Goal: Task Accomplishment & Management: Use online tool/utility

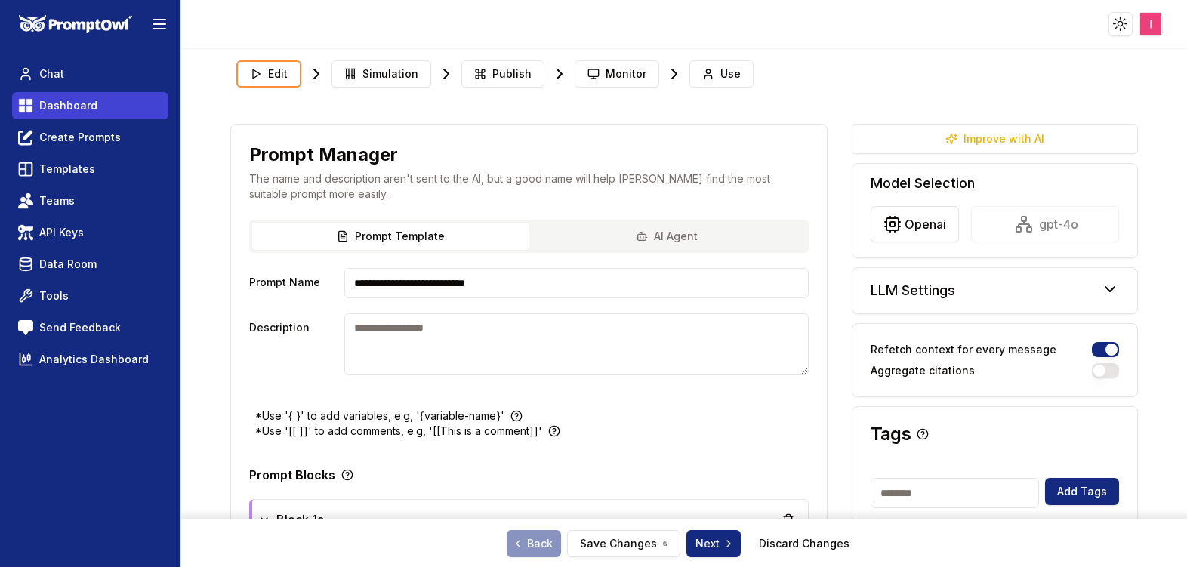
click at [54, 113] on link "Dashboard" at bounding box center [90, 105] width 156 height 27
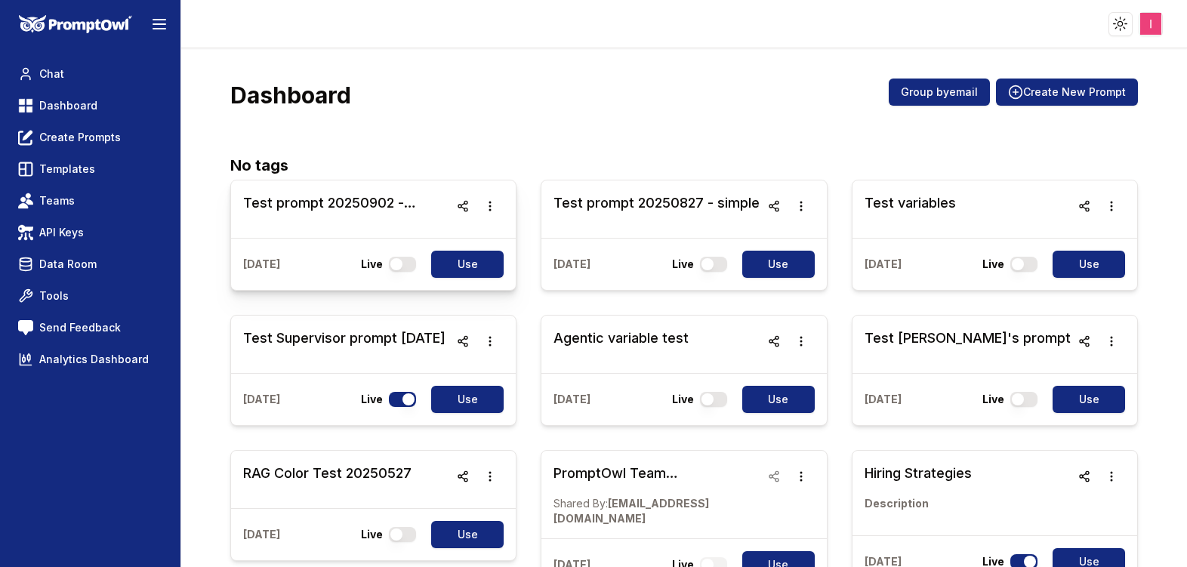
click at [360, 207] on h3 "Test prompt 20250902 - simple" at bounding box center [346, 203] width 206 height 21
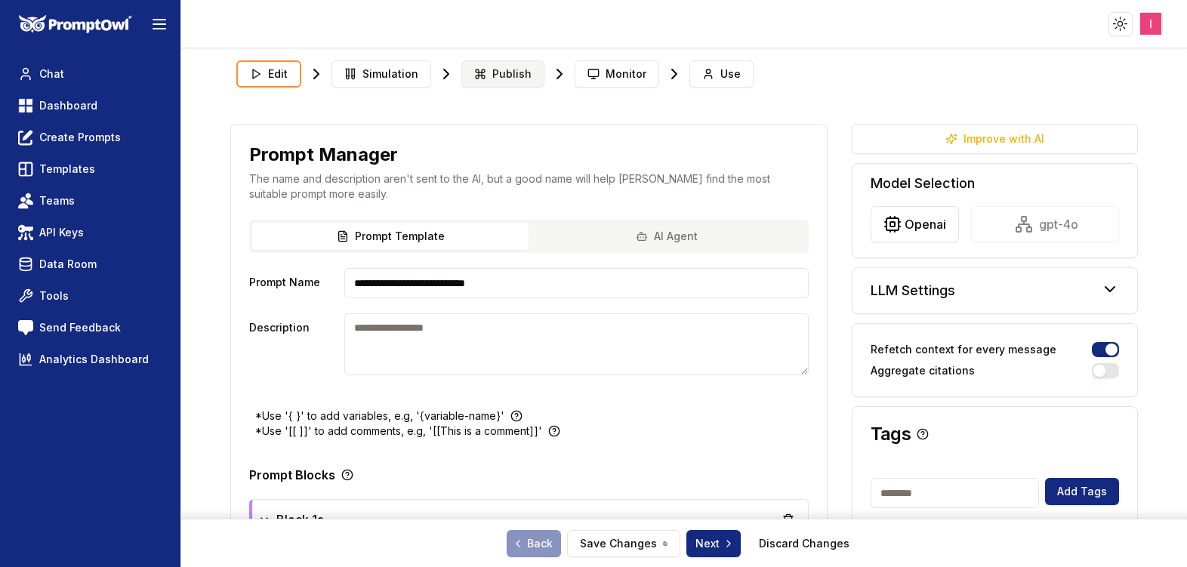
click at [510, 69] on span "Publish" at bounding box center [511, 73] width 39 height 15
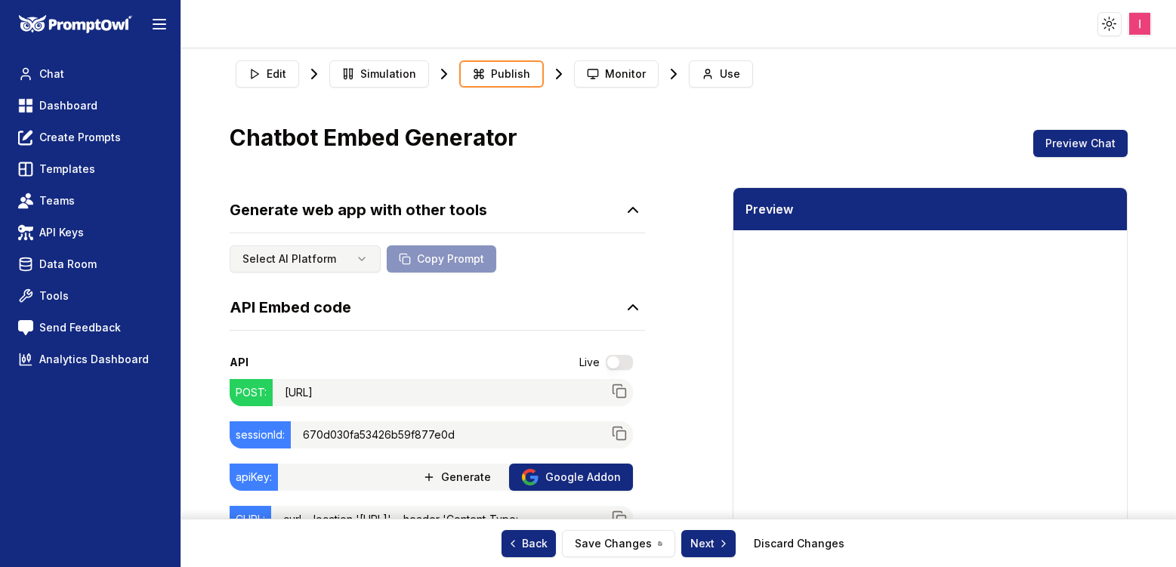
click at [354, 255] on html "Toggle theme Toggle user menu Chat Dashboard Create Prompts Templates Teams API…" at bounding box center [588, 283] width 1176 height 567
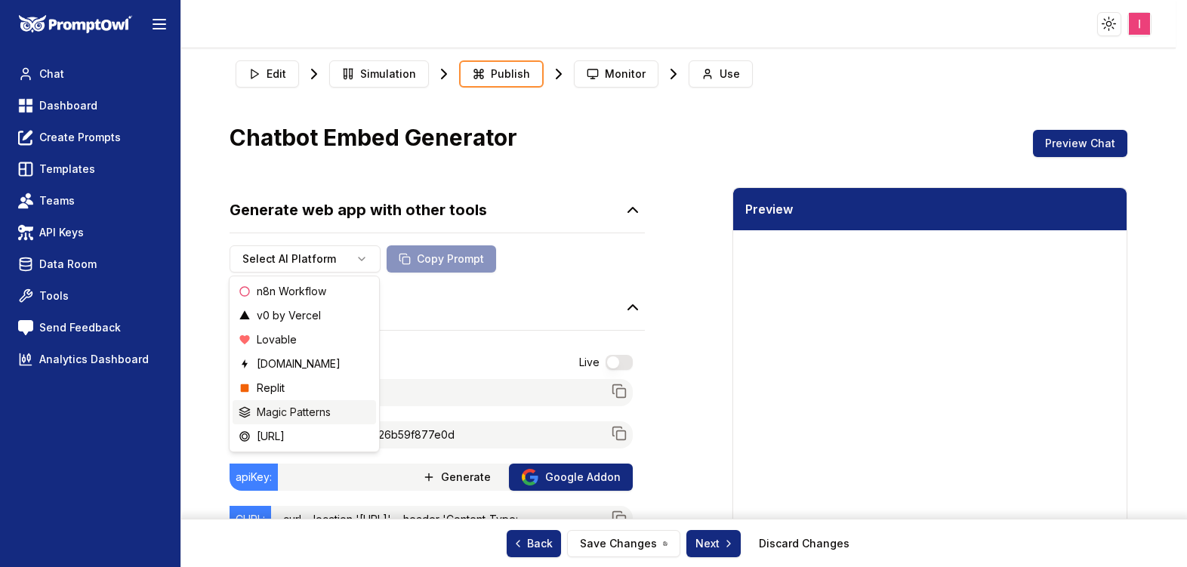
click at [328, 414] on span "Magic Patterns" at bounding box center [294, 412] width 74 height 15
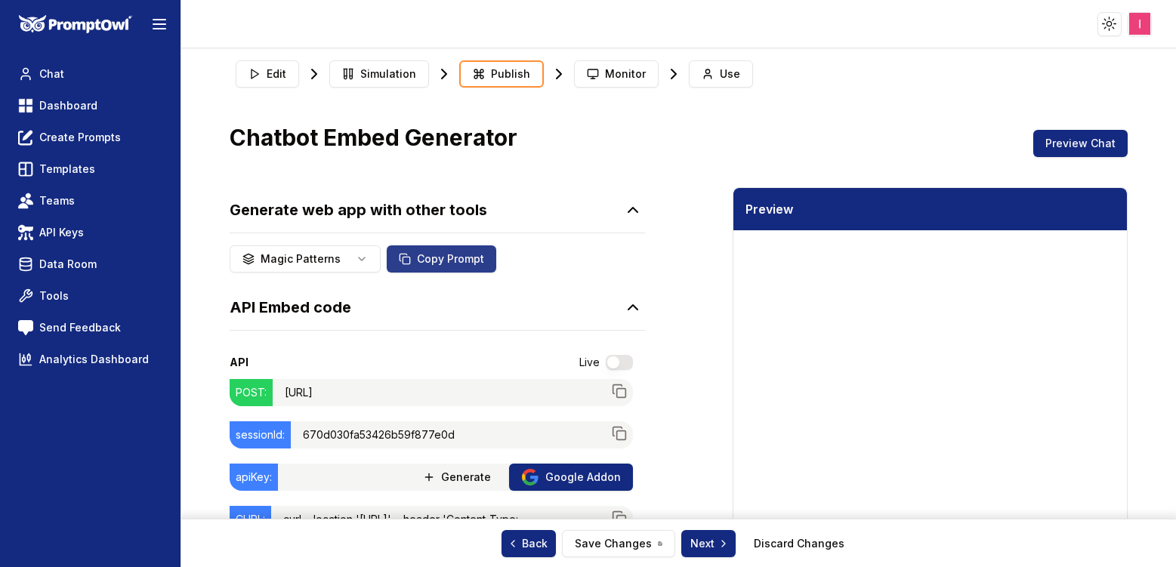
click at [453, 258] on button "Copy Prompt" at bounding box center [442, 258] width 110 height 27
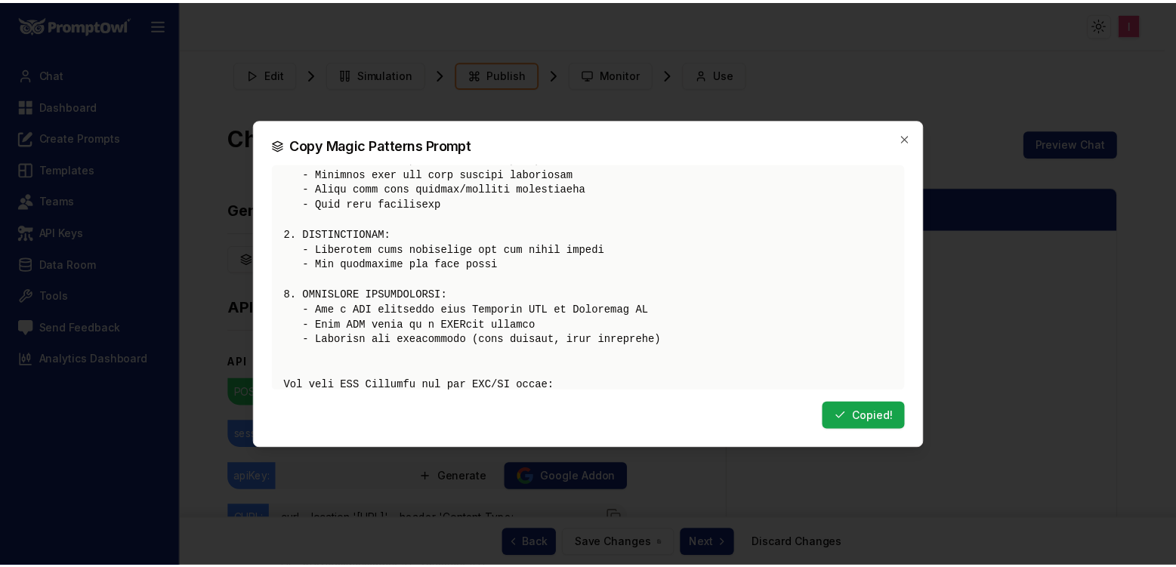
scroll to position [273, 0]
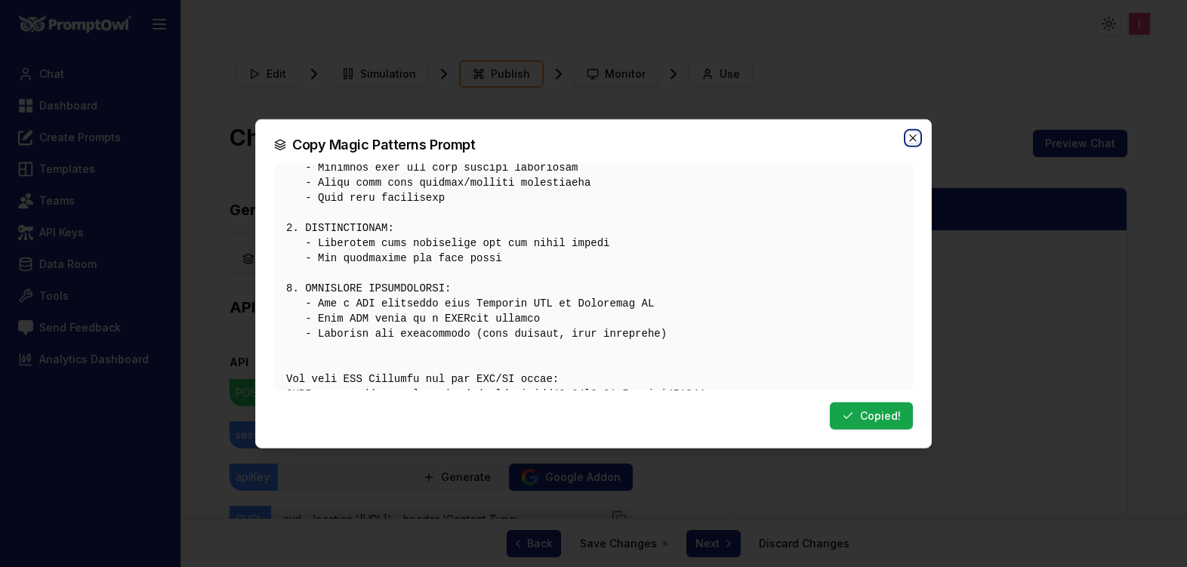
click at [915, 134] on icon "button" at bounding box center [913, 137] width 12 height 12
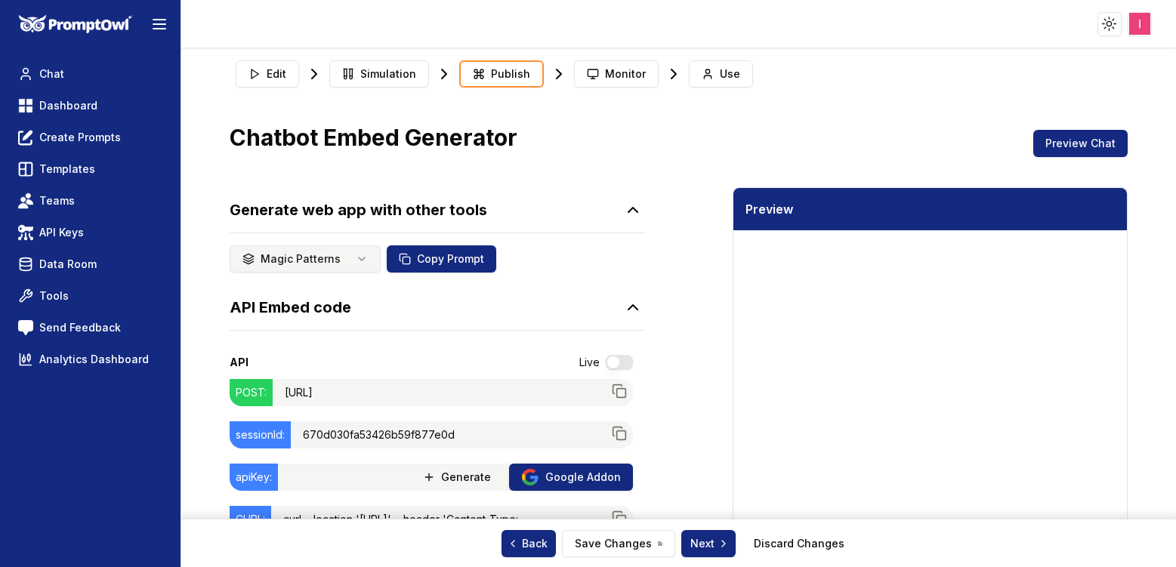
click at [361, 252] on html "Toggle theme Toggle user menu Chat Dashboard Create Prompts Templates Teams API…" at bounding box center [588, 283] width 1176 height 567
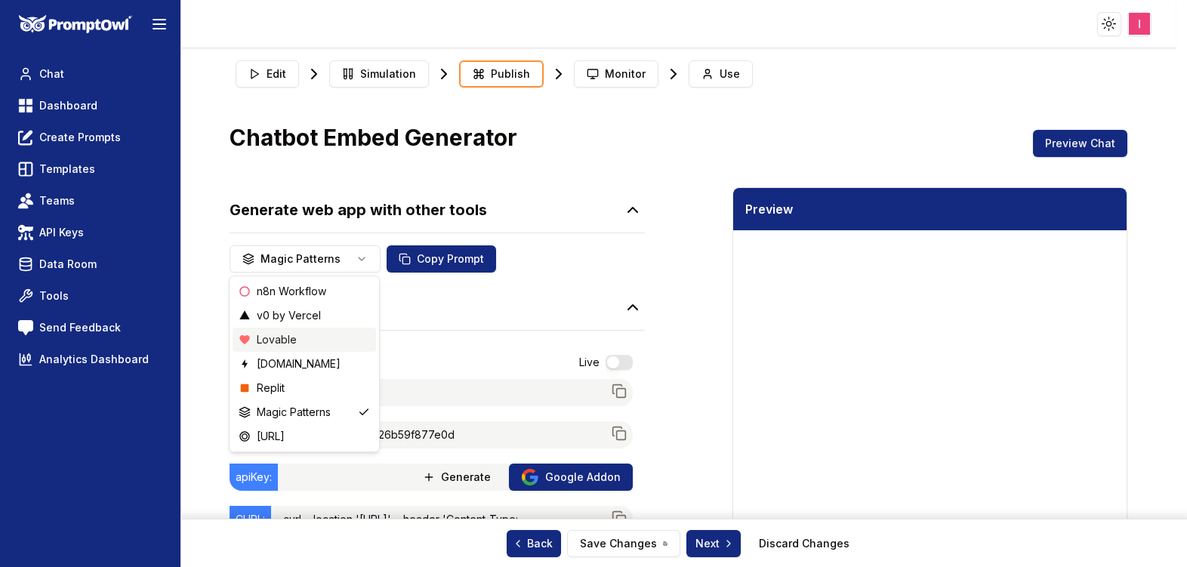
click at [310, 338] on div "Lovable" at bounding box center [305, 340] width 144 height 24
click at [350, 252] on html "Toggle theme Toggle user menu Chat Dashboard Create Prompts Templates Teams API…" at bounding box center [593, 283] width 1187 height 567
click at [554, 301] on html "Toggle theme Toggle user menu Chat Dashboard Create Prompts Templates Teams API…" at bounding box center [593, 283] width 1187 height 567
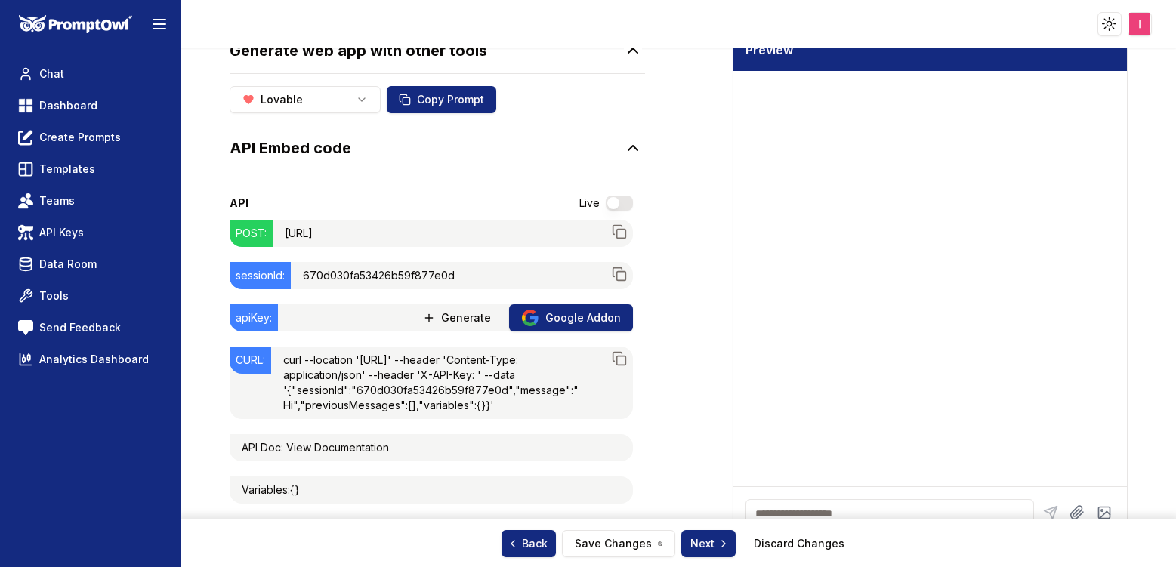
scroll to position [159, 0]
drag, startPoint x: 507, startPoint y: 431, endPoint x: 284, endPoint y: 344, distance: 239.2
click at [284, 347] on div "curl --location '[URL]' --header 'Content-Type: application/json' --header 'X-A…" at bounding box center [440, 383] width 338 height 73
click at [519, 367] on div "curl --location '[URL]' --header 'Content-Type: application/json' --header 'X-A…" at bounding box center [440, 383] width 338 height 73
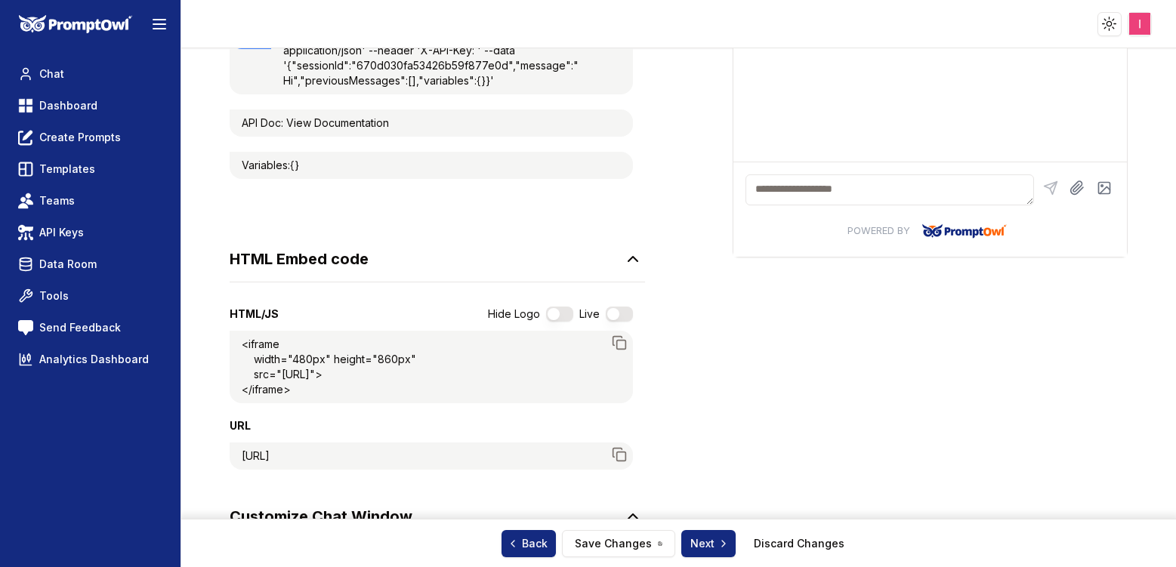
scroll to position [518, 0]
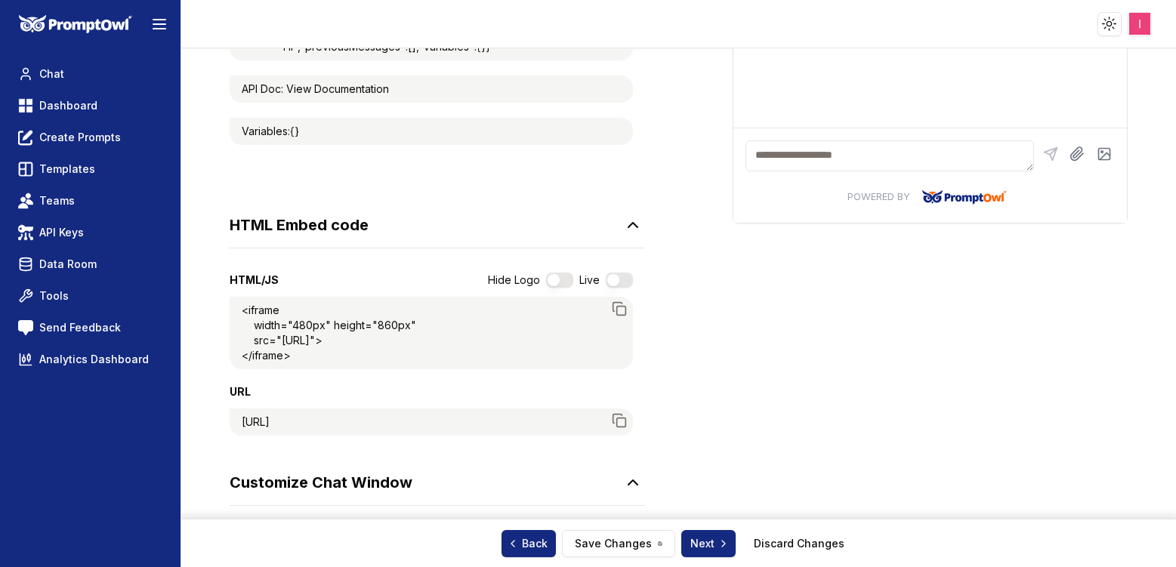
click at [366, 95] on link "View Documentation" at bounding box center [337, 88] width 103 height 13
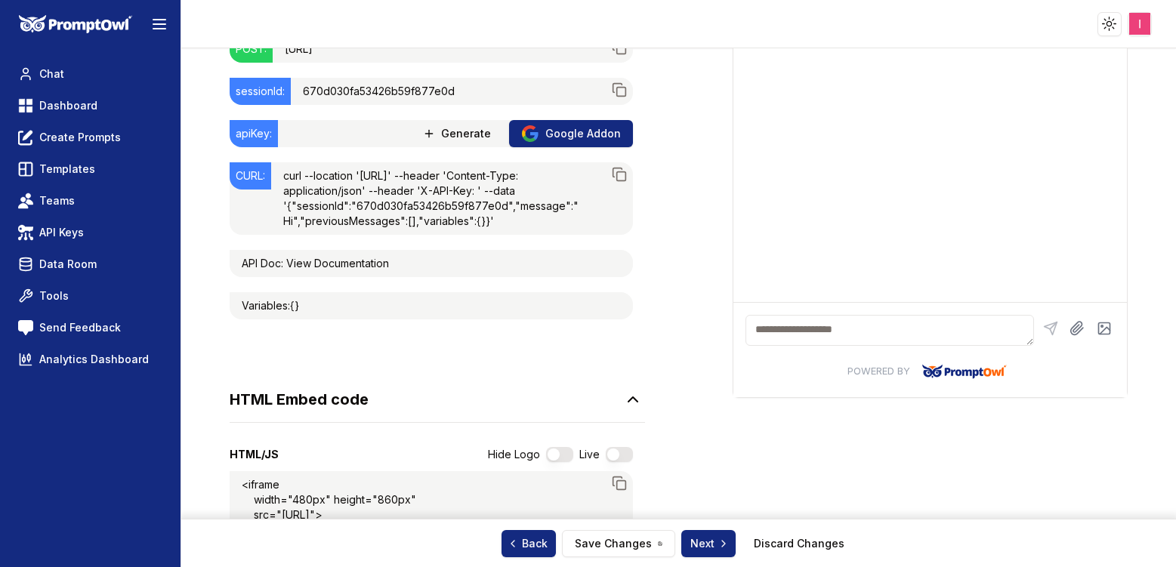
scroll to position [0, 0]
drag, startPoint x: 524, startPoint y: 258, endPoint x: 282, endPoint y: 171, distance: 257.8
click at [282, 171] on div "curl --location '[URL]' --header 'Content-Type: application/json' --header 'X-A…" at bounding box center [440, 198] width 338 height 73
copy div "curl --location '[URL]' --header 'Content-Type: application/json' --header 'X-A…"
click at [520, 226] on div "curl --location '[URL]' --header 'Content-Type: application/json' --header 'X-A…" at bounding box center [440, 198] width 338 height 73
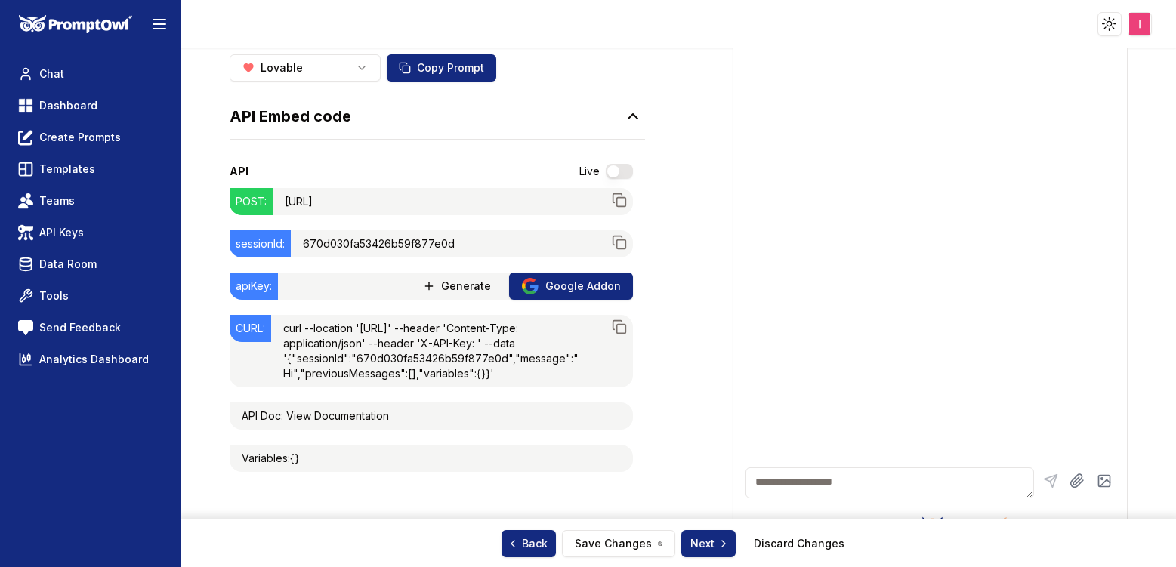
scroll to position [190, 0]
click at [461, 293] on span "Generate" at bounding box center [466, 286] width 50 height 15
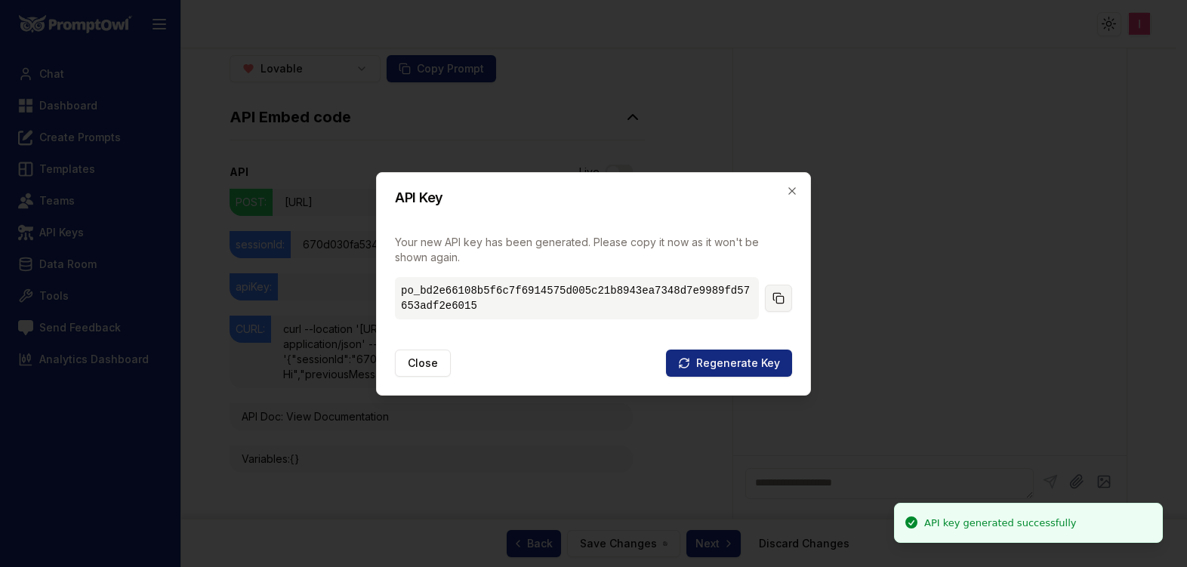
click at [778, 299] on icon at bounding box center [779, 298] width 12 height 12
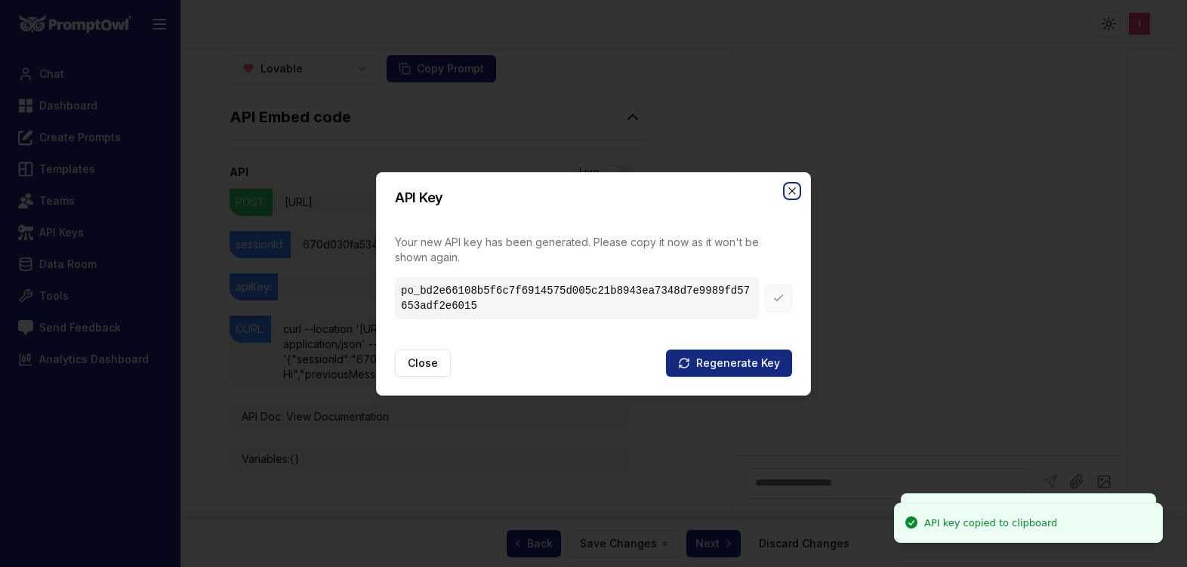
click at [794, 194] on icon "button" at bounding box center [792, 191] width 12 height 12
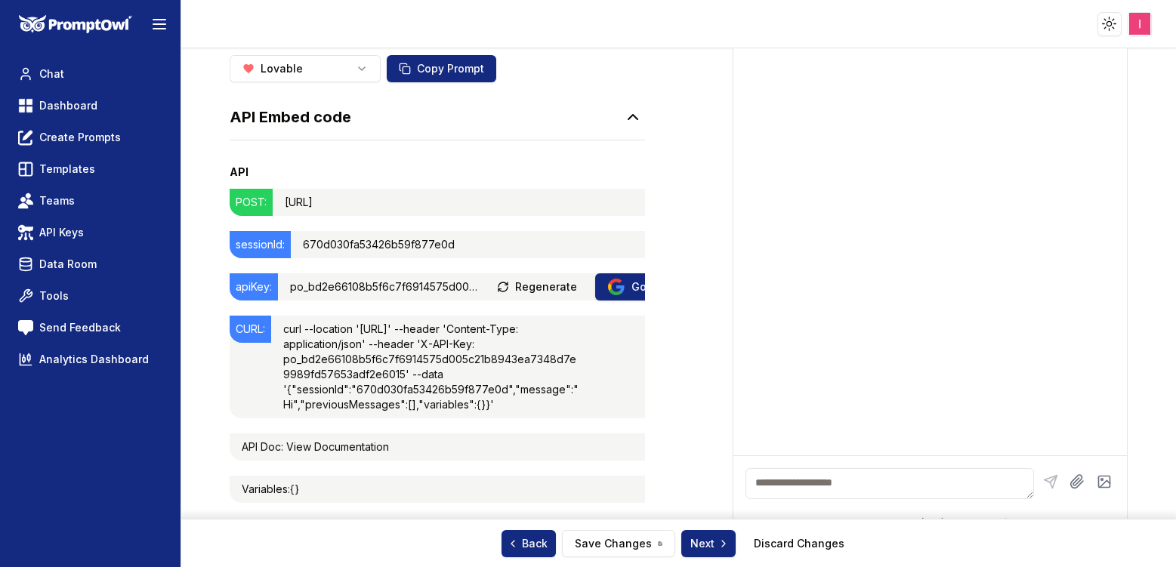
click at [421, 283] on p "po_bd2e66108b5f6c7f6914575d005c21b8943ea7348d7e9989fd57653adf2e6015" at bounding box center [384, 286] width 189 height 15
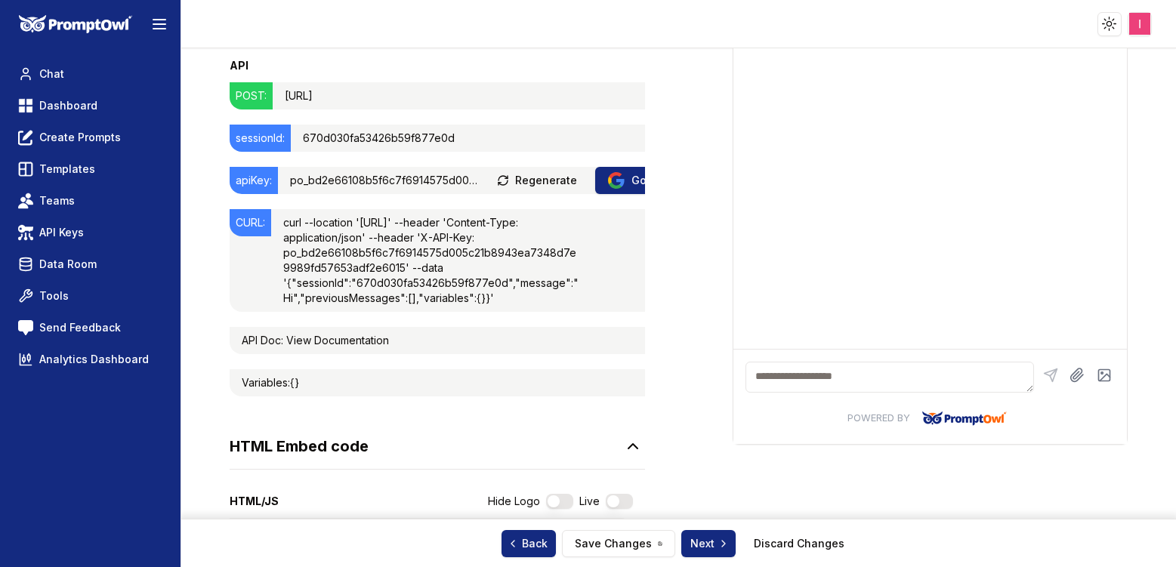
scroll to position [296, 0]
click at [623, 502] on button "button" at bounding box center [619, 502] width 27 height 15
click at [711, 298] on div "Generate web app with other tools Lovable Copy Prompt API Embed code API Live P…" at bounding box center [679, 400] width 898 height 1018
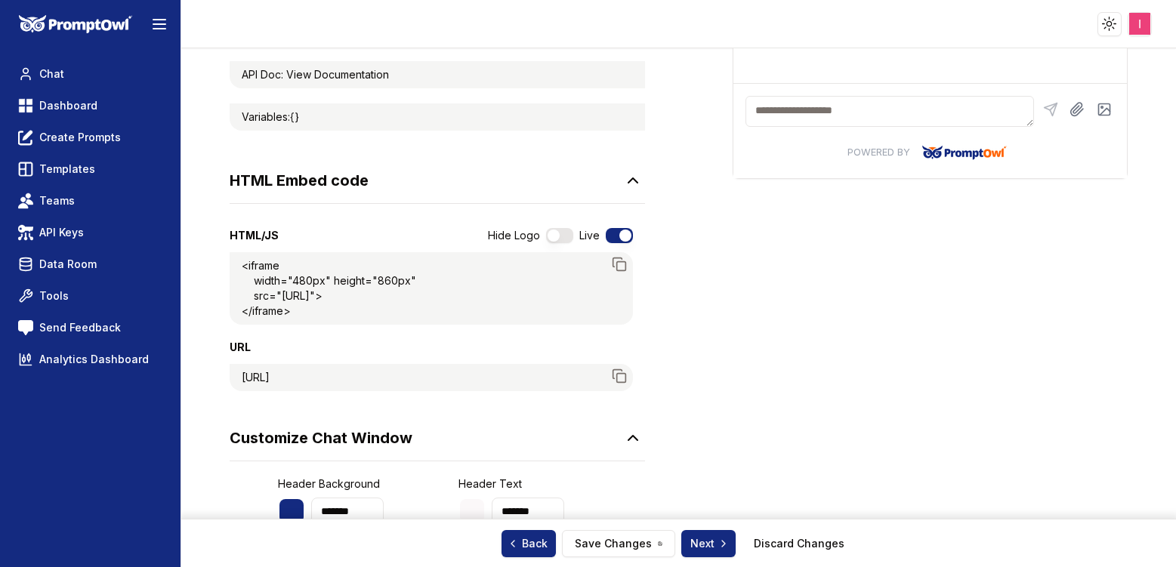
scroll to position [563, 0]
click at [613, 240] on button "button" at bounding box center [619, 234] width 27 height 15
